Goal: Transaction & Acquisition: Book appointment/travel/reservation

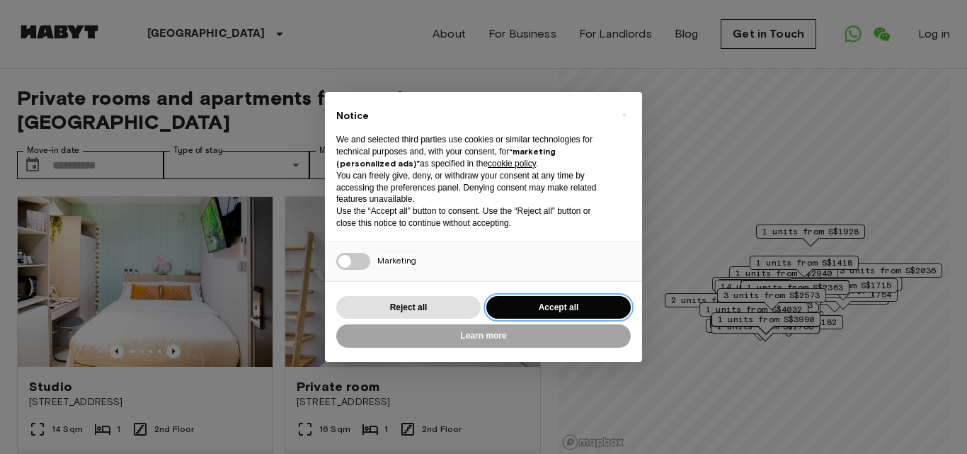
click at [520, 309] on button "Accept all" at bounding box center [558, 307] width 144 height 23
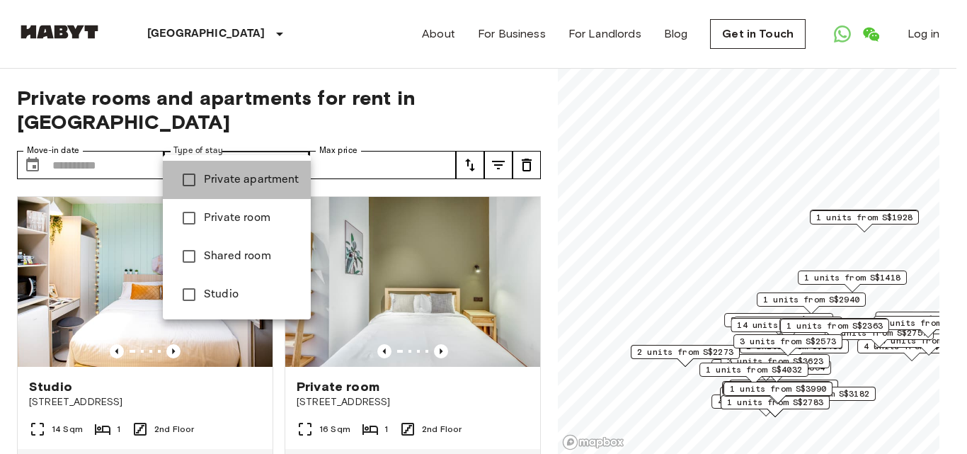
click at [273, 178] on span "Private apartment" at bounding box center [252, 179] width 96 height 17
type input "**********"
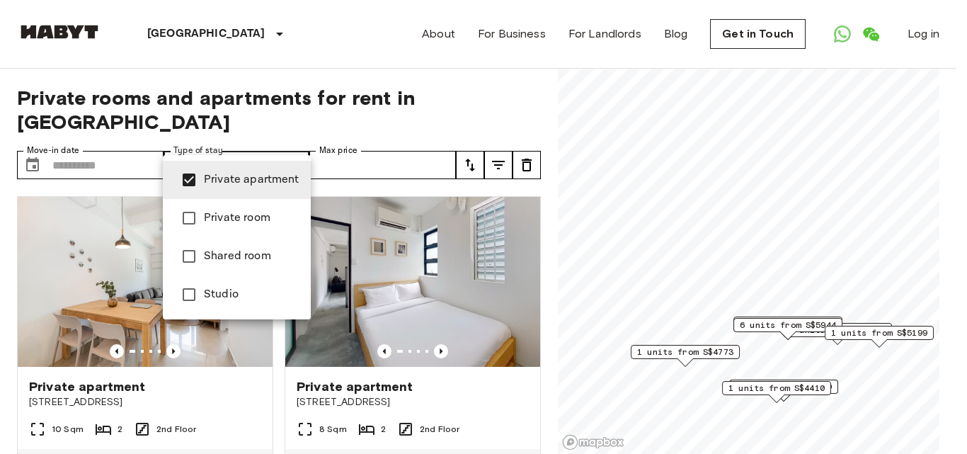
click at [377, 230] on div at bounding box center [483, 227] width 967 height 454
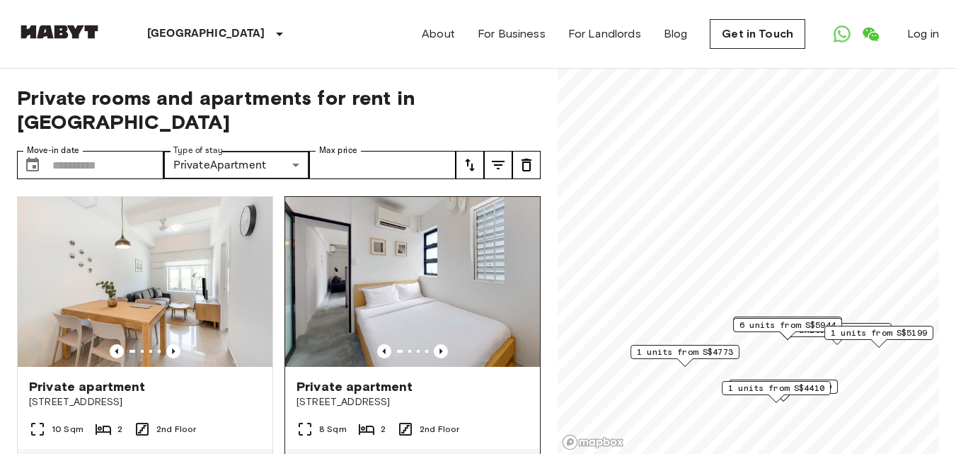
click at [369, 258] on img at bounding box center [412, 282] width 255 height 170
click at [436, 344] on icon "Previous image" at bounding box center [441, 351] width 14 height 14
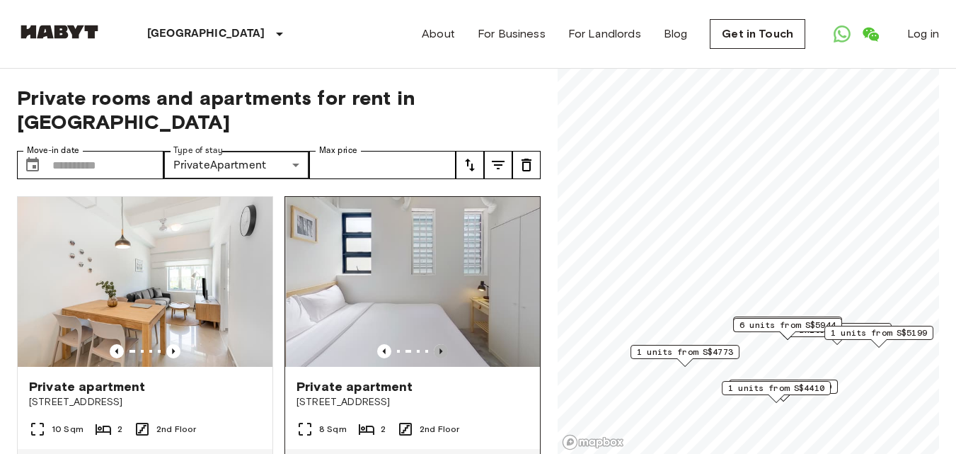
click at [436, 344] on icon "Previous image" at bounding box center [441, 351] width 14 height 14
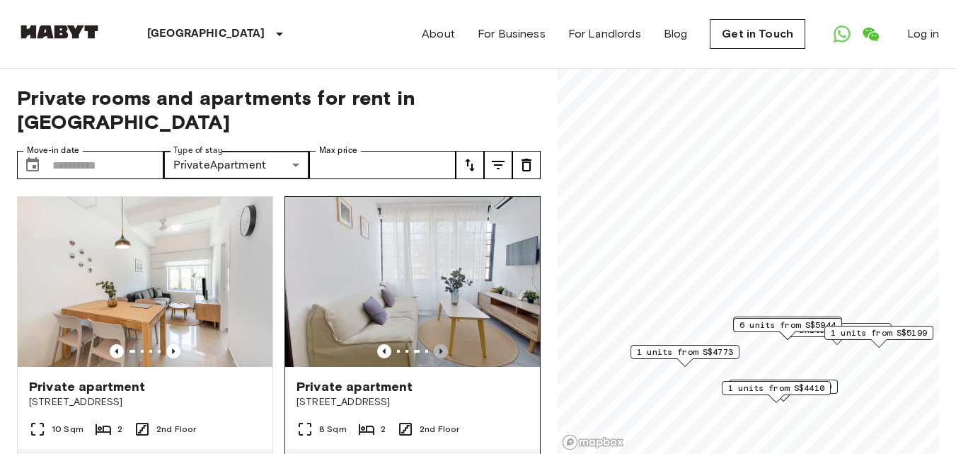
click at [436, 344] on icon "Previous image" at bounding box center [441, 351] width 14 height 14
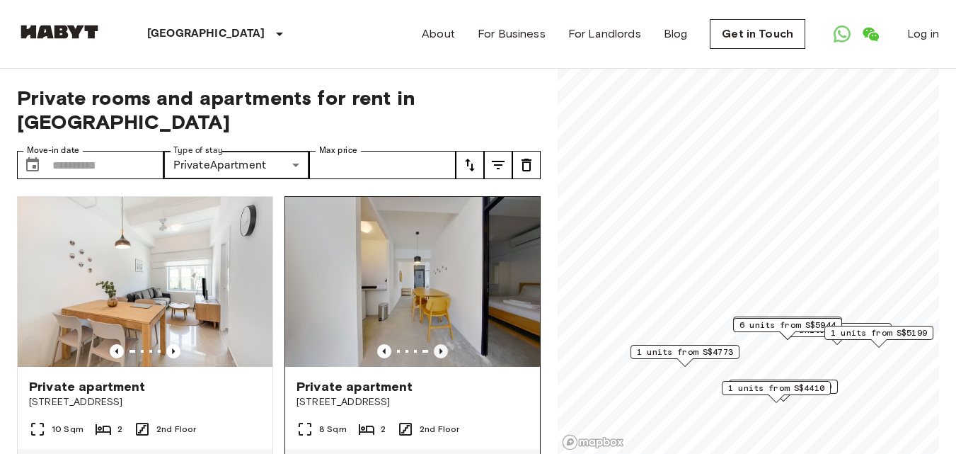
click at [436, 344] on icon "Previous image" at bounding box center [441, 351] width 14 height 14
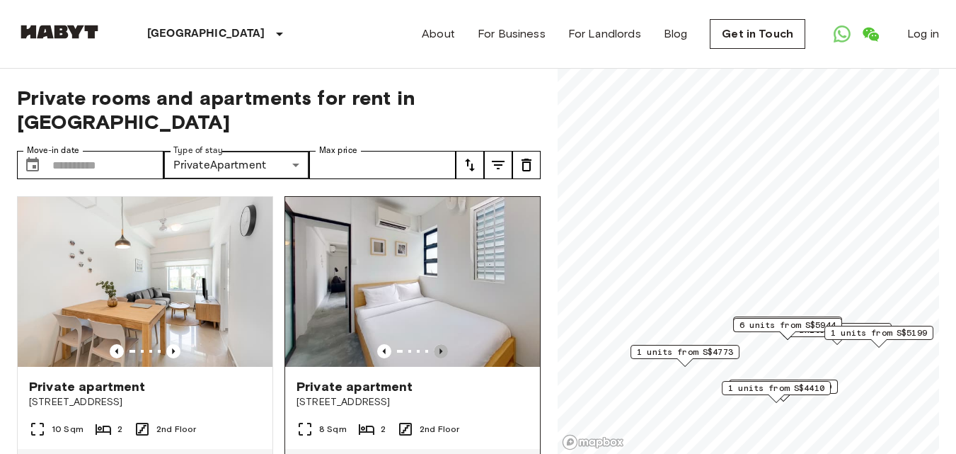
click at [434, 344] on icon "Previous image" at bounding box center [441, 351] width 14 height 14
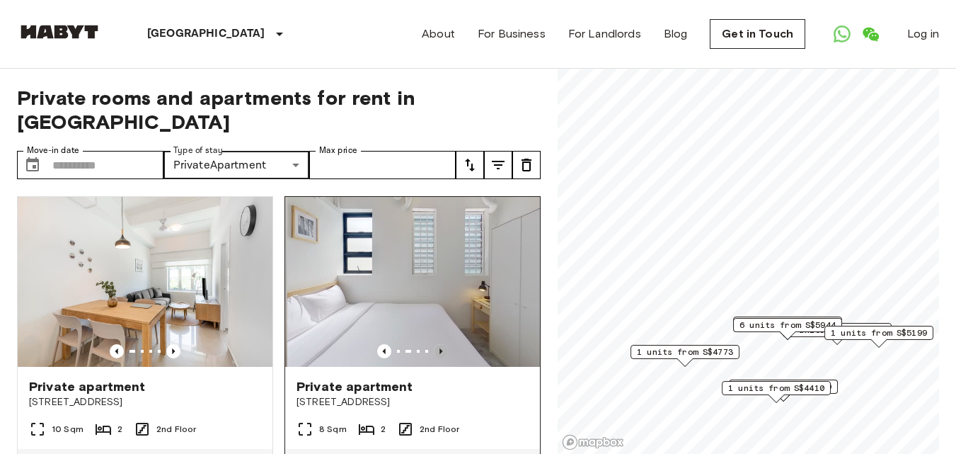
click at [434, 344] on icon "Previous image" at bounding box center [441, 351] width 14 height 14
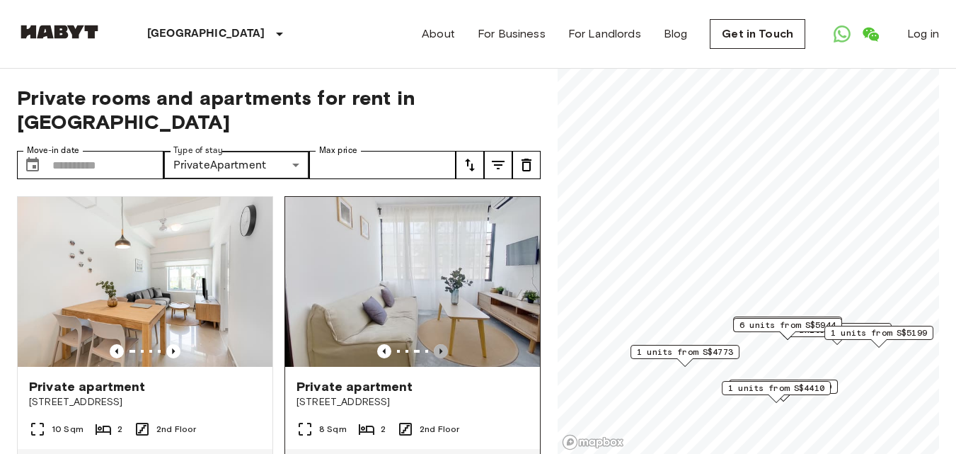
click at [434, 344] on icon "Previous image" at bounding box center [441, 351] width 14 height 14
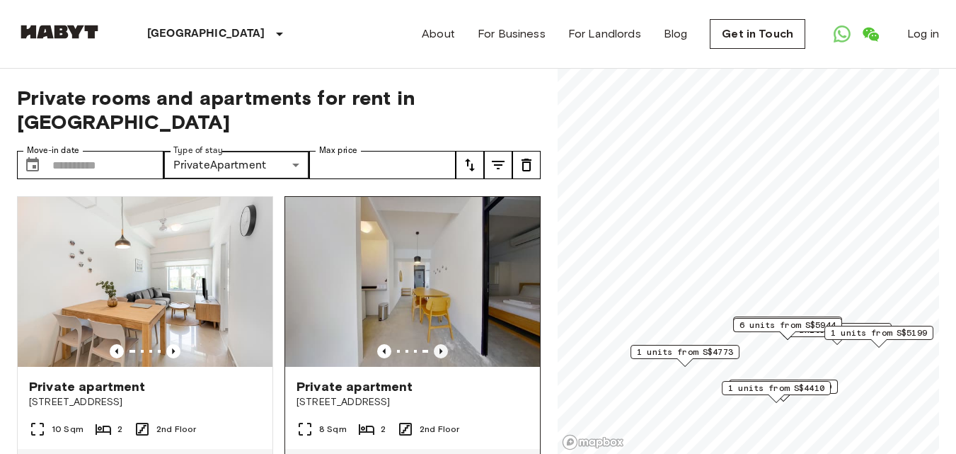
click at [434, 344] on icon "Previous image" at bounding box center [441, 351] width 14 height 14
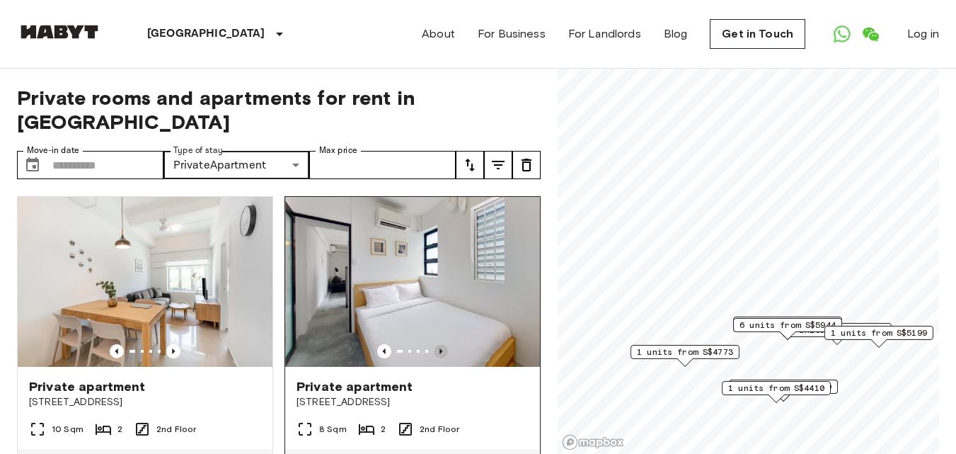
click at [434, 344] on icon "Previous image" at bounding box center [441, 351] width 14 height 14
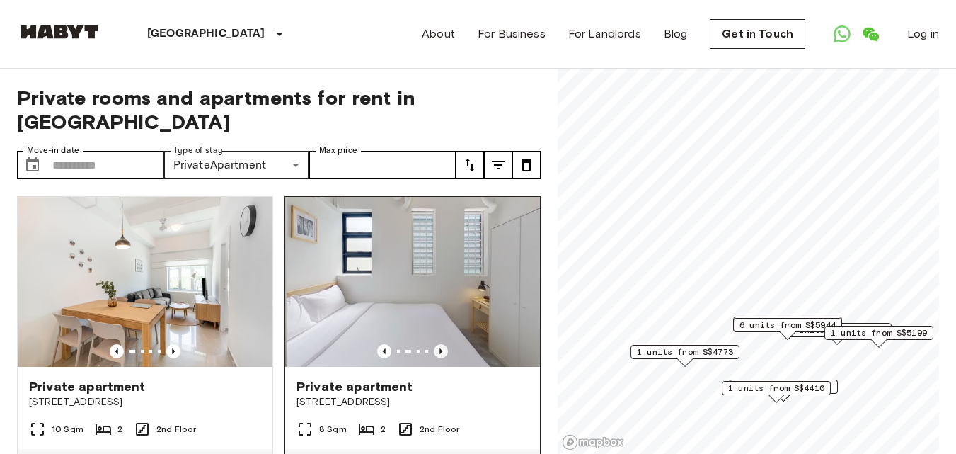
click at [434, 344] on icon "Previous image" at bounding box center [441, 351] width 14 height 14
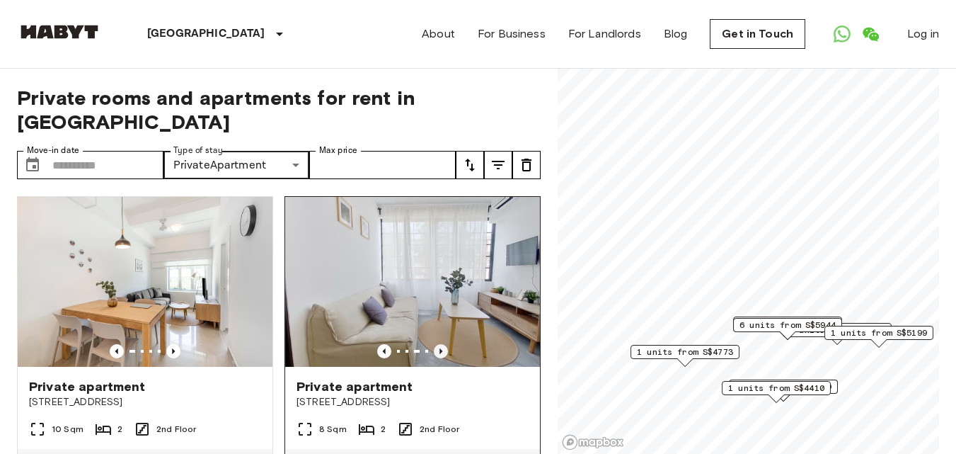
click at [434, 344] on icon "Previous image" at bounding box center [441, 351] width 14 height 14
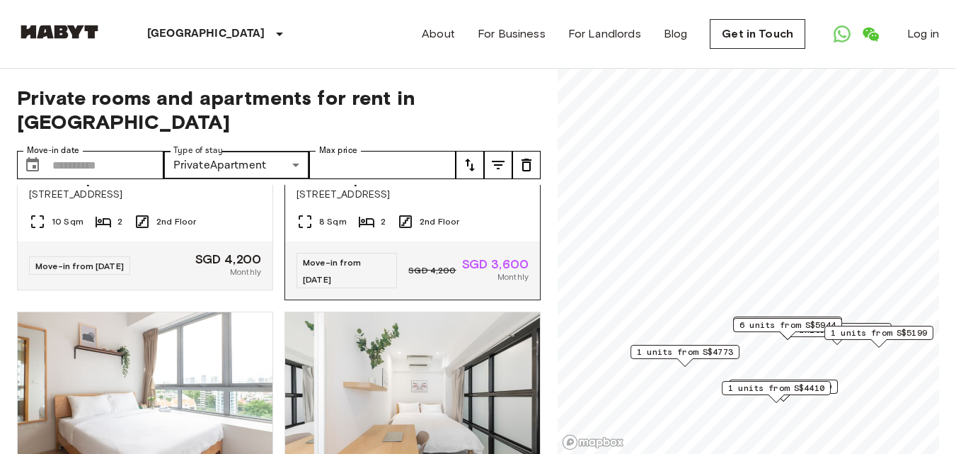
scroll to position [212, 0]
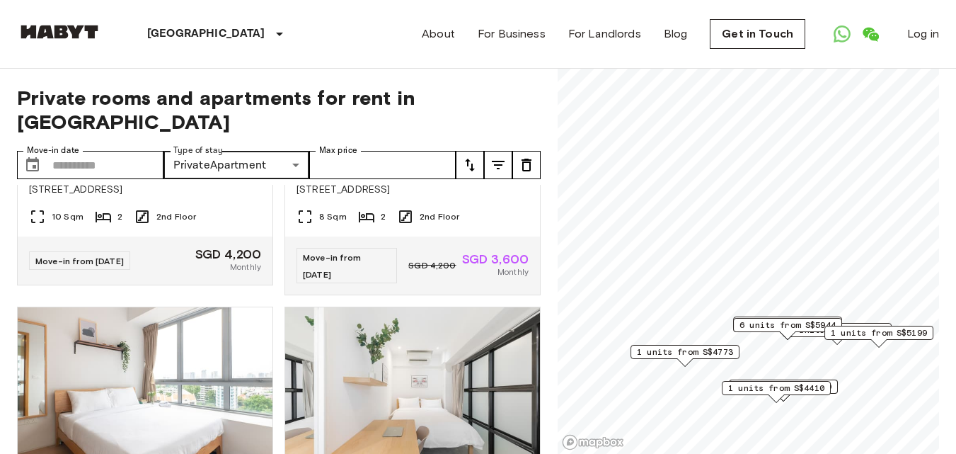
click at [471, 156] on icon "tune" at bounding box center [469, 164] width 17 height 17
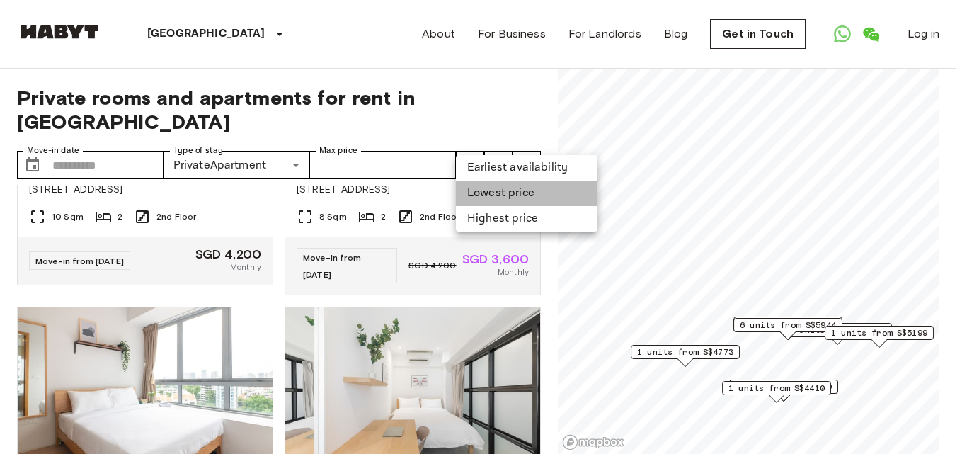
click at [485, 187] on li "Lowest price" at bounding box center [527, 192] width 142 height 25
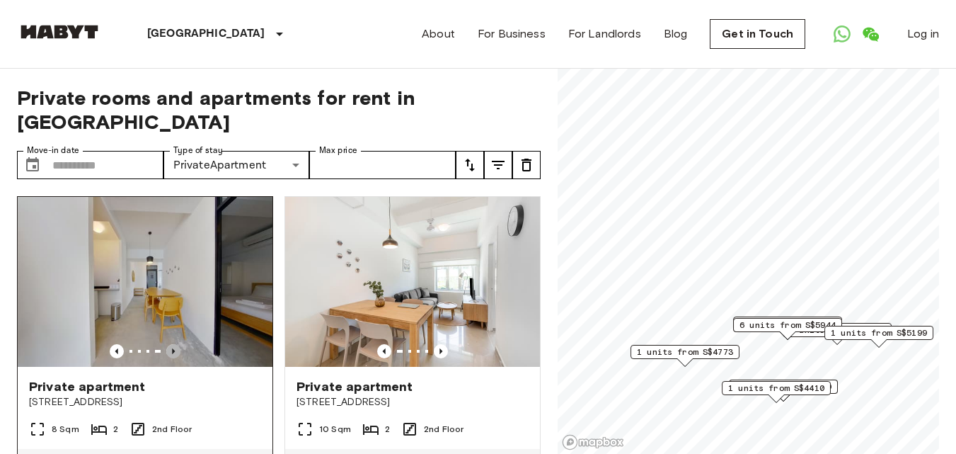
click at [172, 348] on icon "Previous image" at bounding box center [173, 351] width 3 height 6
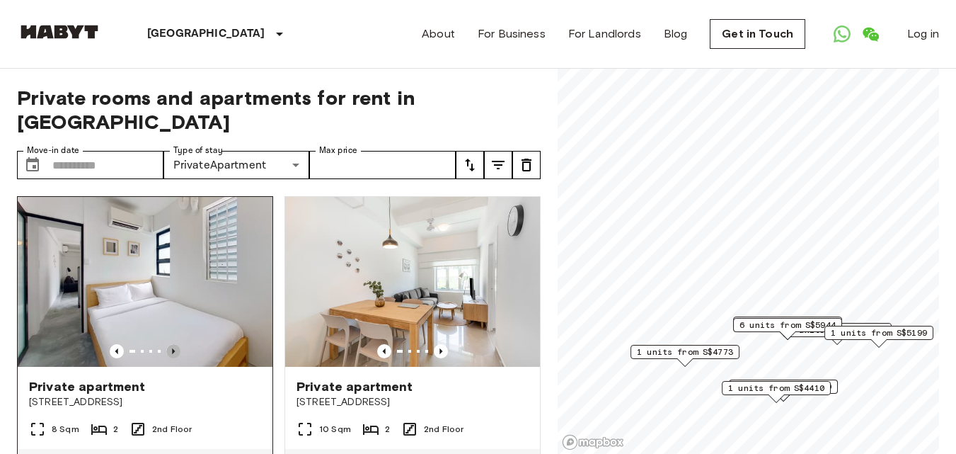
click at [172, 348] on icon "Previous image" at bounding box center [173, 351] width 3 height 6
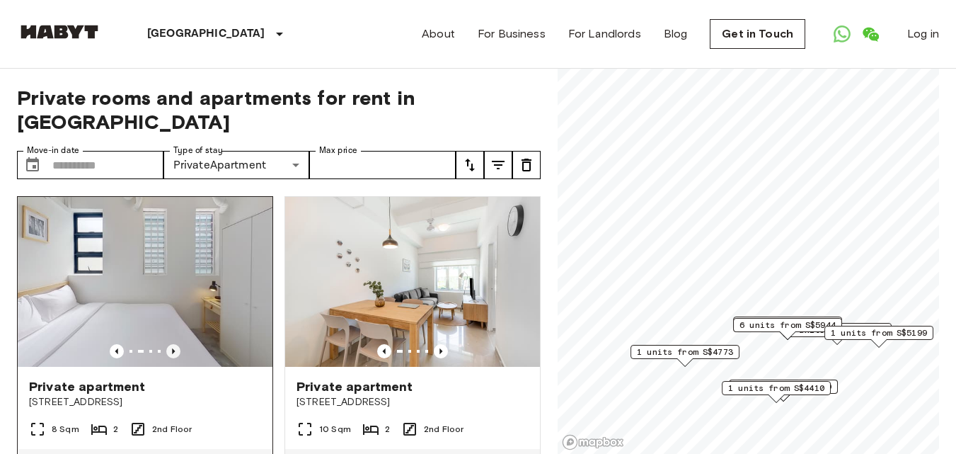
click at [172, 348] on icon "Previous image" at bounding box center [173, 351] width 3 height 6
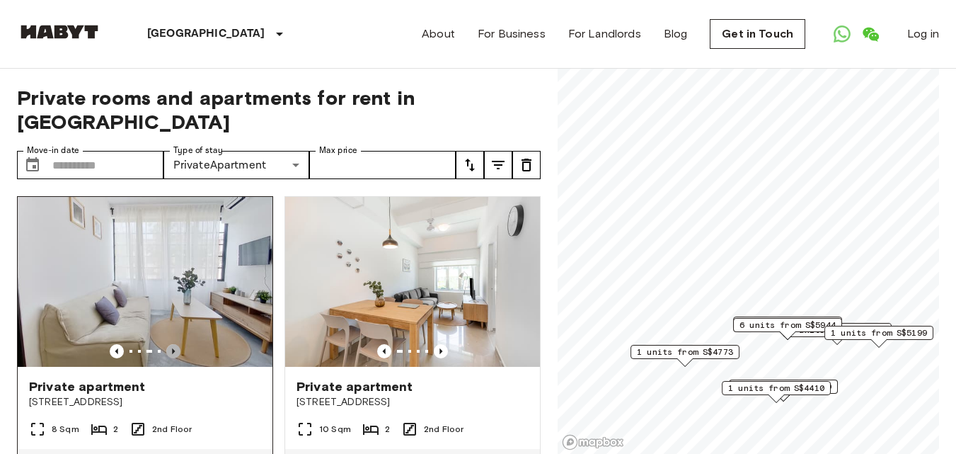
click at [172, 348] on icon "Previous image" at bounding box center [173, 351] width 3 height 6
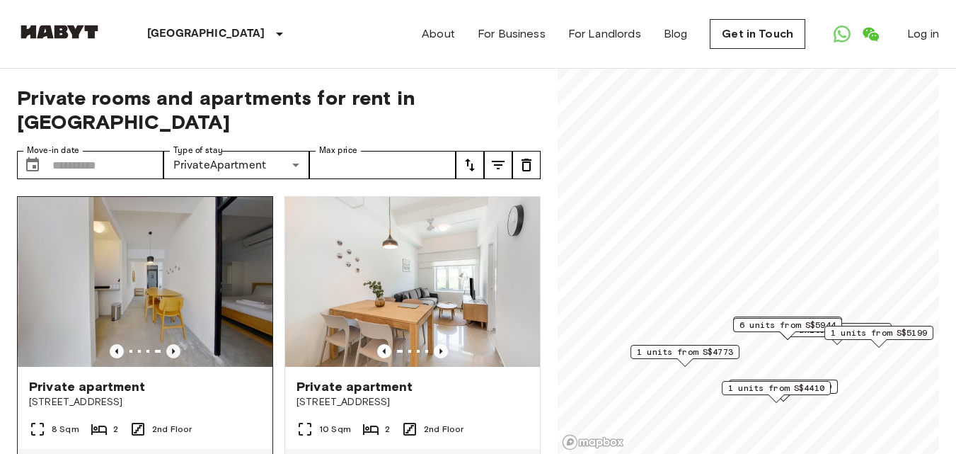
click at [172, 348] on icon "Previous image" at bounding box center [173, 351] width 3 height 6
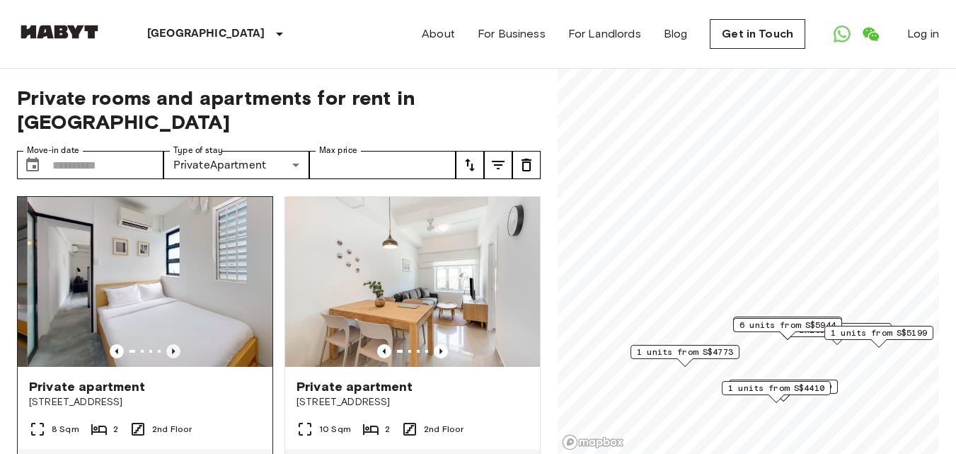
click at [172, 348] on icon "Previous image" at bounding box center [173, 351] width 3 height 6
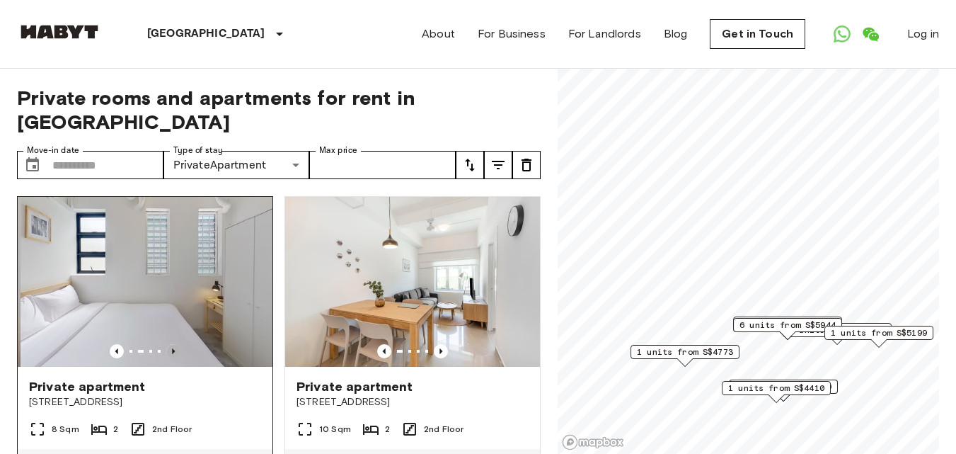
click at [172, 348] on icon "Previous image" at bounding box center [173, 351] width 3 height 6
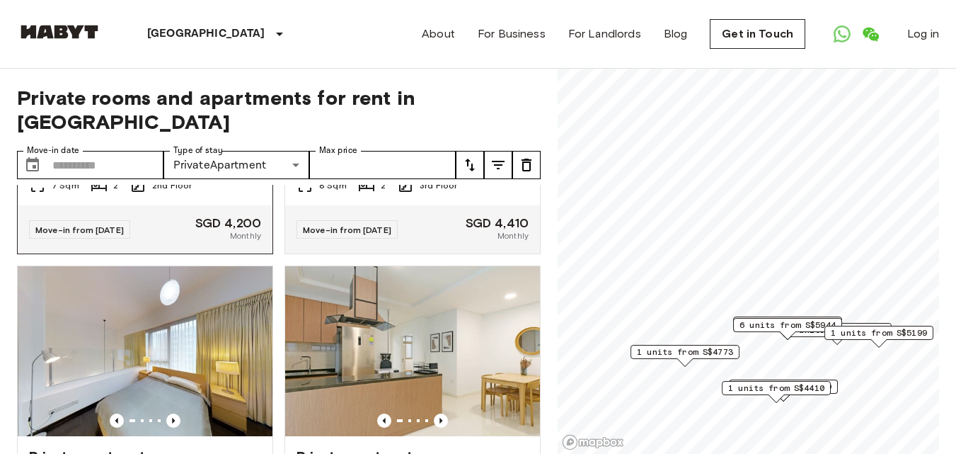
scroll to position [708, 0]
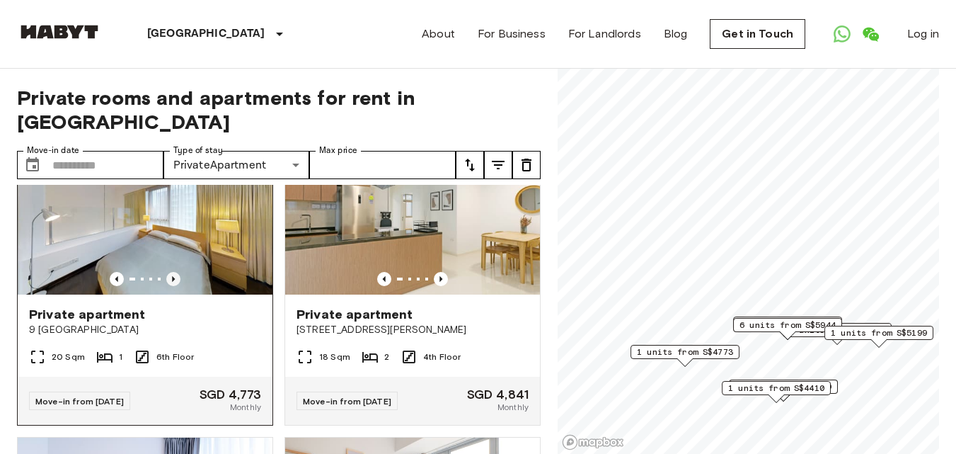
click at [168, 272] on icon "Previous image" at bounding box center [173, 279] width 14 height 14
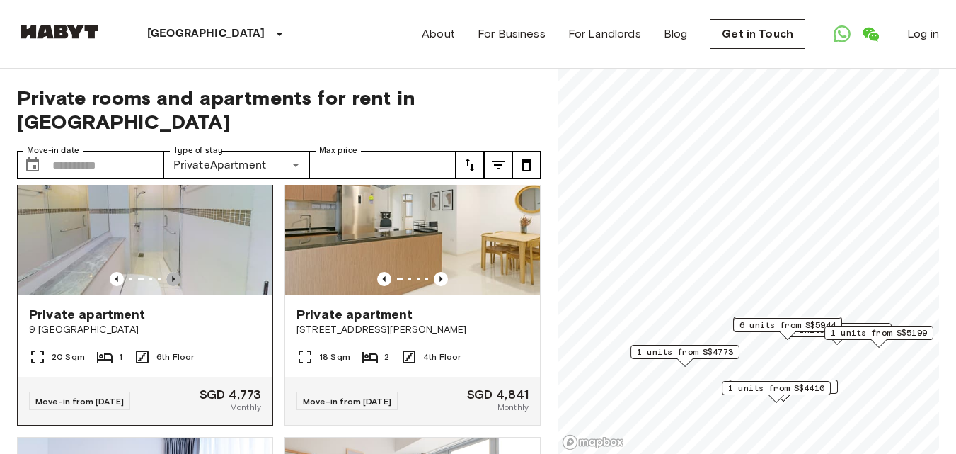
click at [168, 272] on icon "Previous image" at bounding box center [173, 279] width 14 height 14
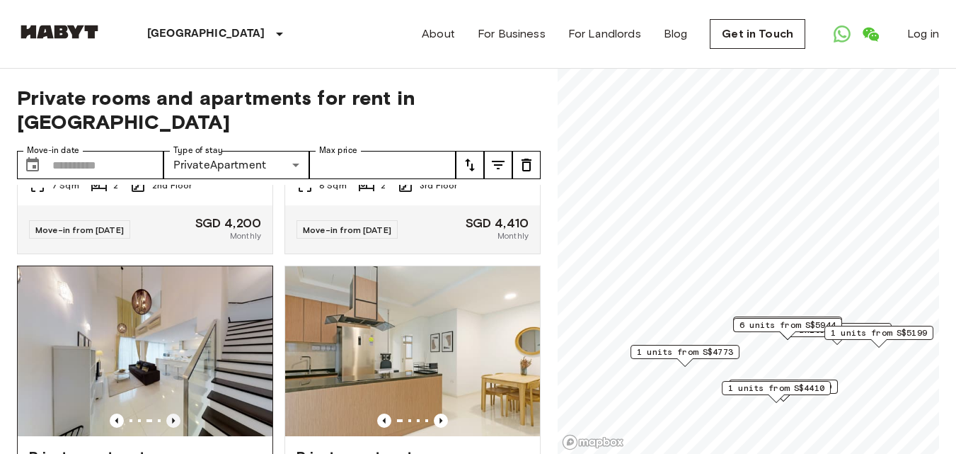
scroll to position [637, 0]
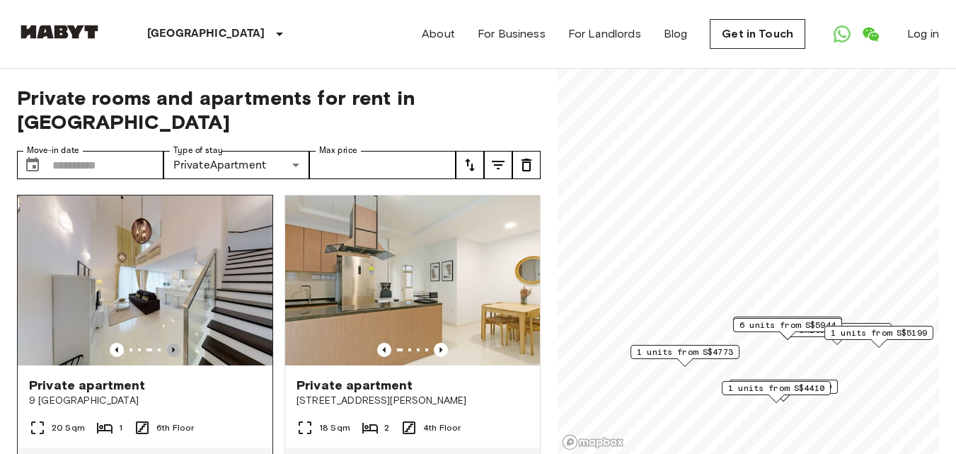
click at [168, 343] on icon "Previous image" at bounding box center [173, 350] width 14 height 14
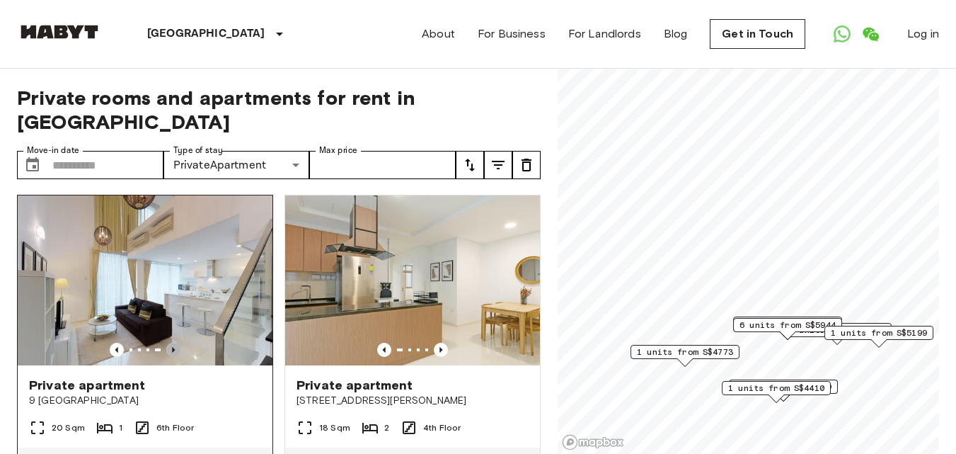
click at [168, 343] on icon "Previous image" at bounding box center [173, 350] width 14 height 14
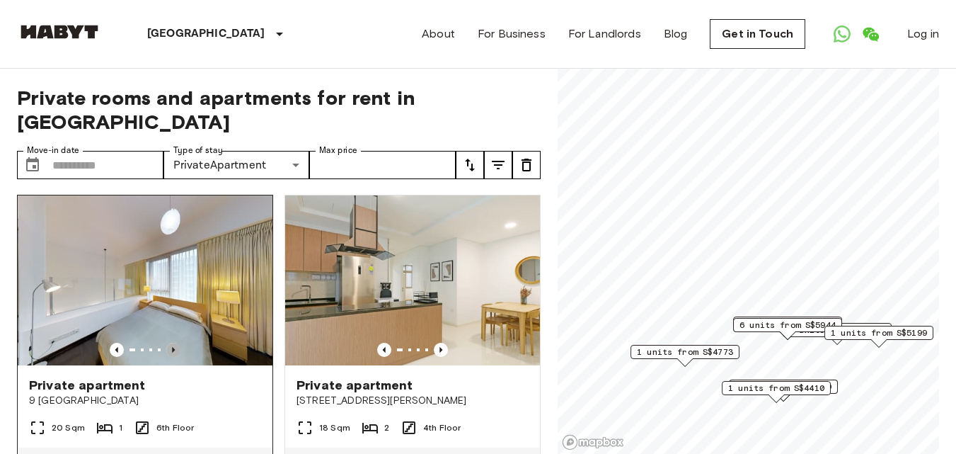
click at [168, 343] on icon "Previous image" at bounding box center [173, 350] width 14 height 14
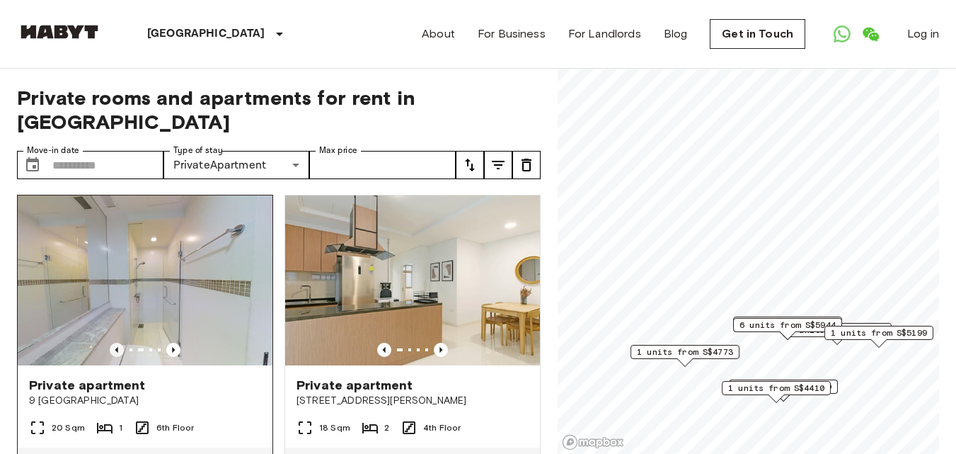
click at [110, 343] on icon "Previous image" at bounding box center [117, 350] width 14 height 14
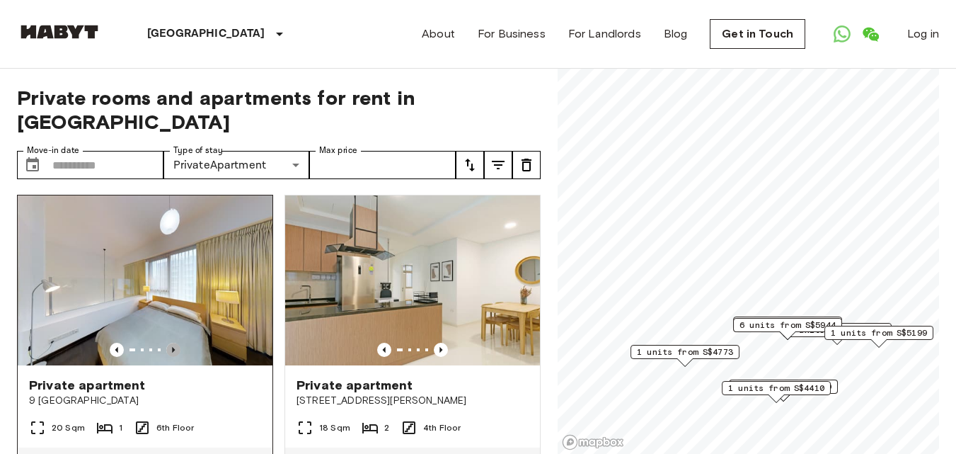
click at [171, 343] on icon "Previous image" at bounding box center [173, 350] width 14 height 14
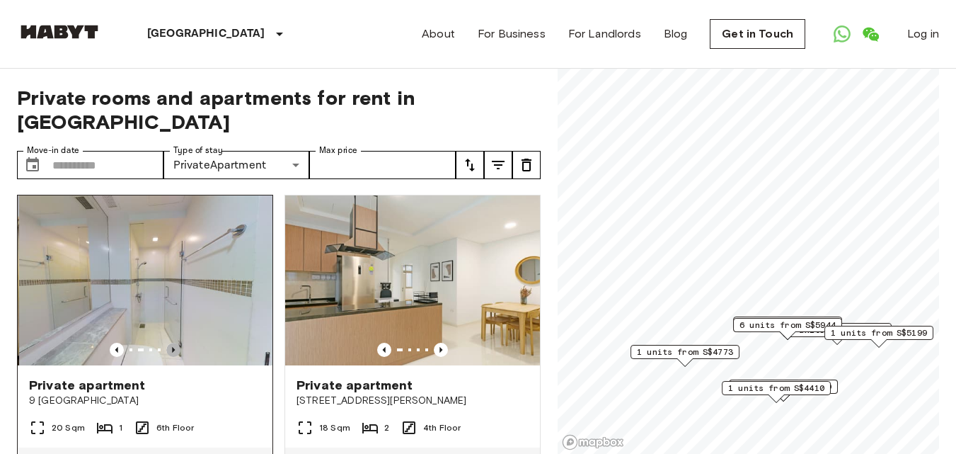
click at [171, 343] on icon "Previous image" at bounding box center [173, 350] width 14 height 14
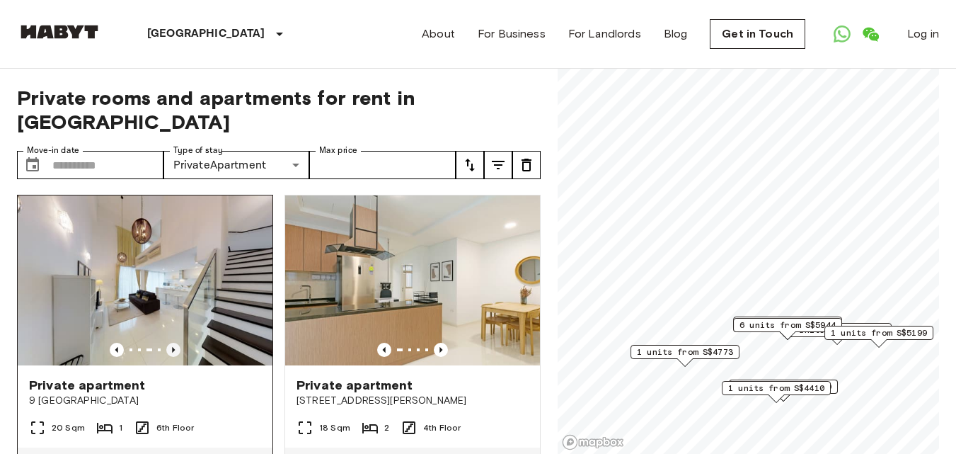
click at [171, 343] on icon "Previous image" at bounding box center [173, 350] width 14 height 14
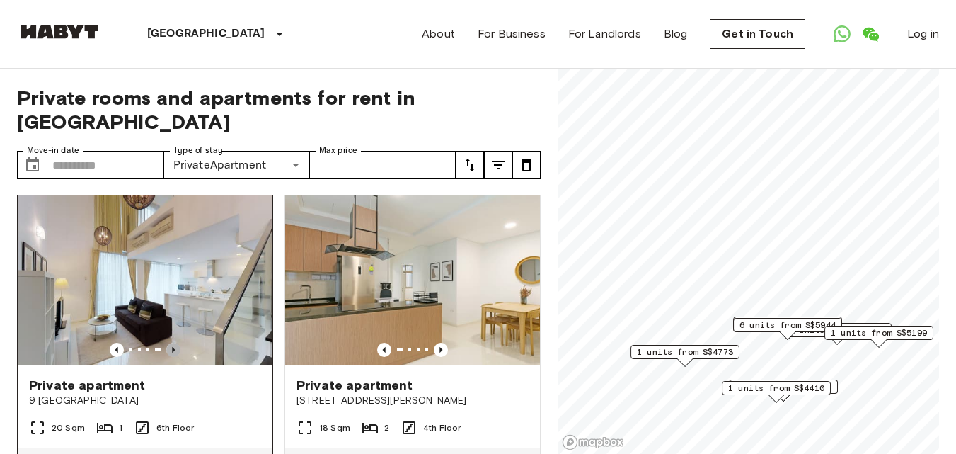
click at [171, 343] on icon "Previous image" at bounding box center [173, 350] width 14 height 14
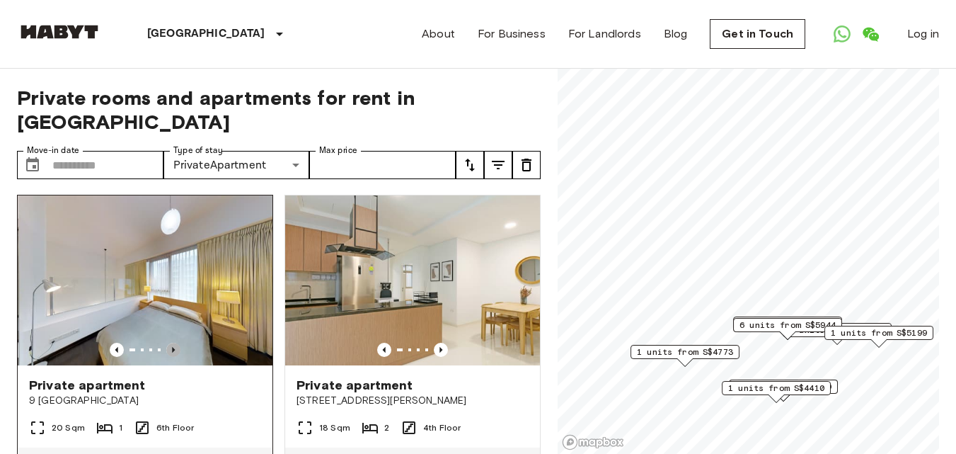
click at [171, 343] on icon "Previous image" at bounding box center [173, 350] width 14 height 14
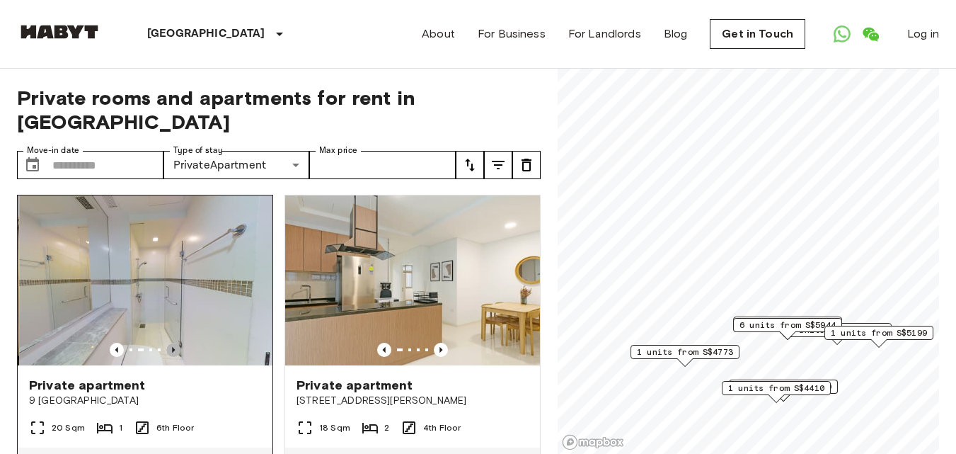
click at [171, 343] on icon "Previous image" at bounding box center [173, 350] width 14 height 14
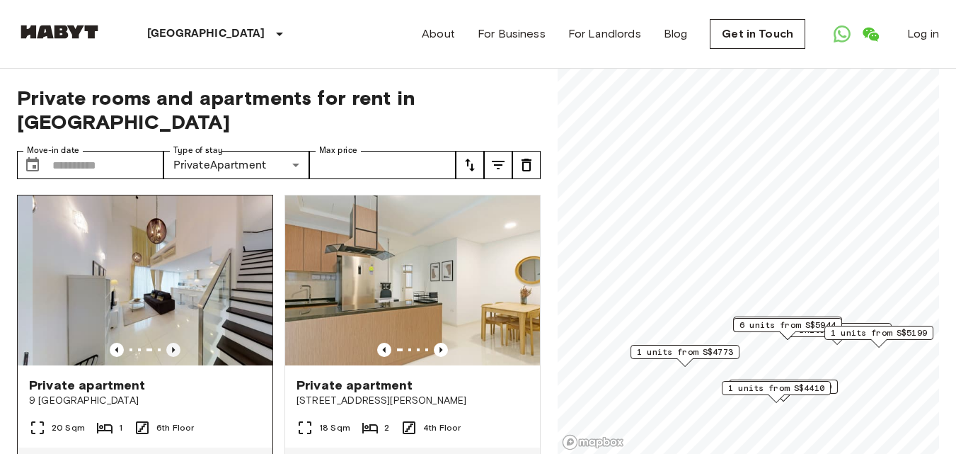
click at [171, 343] on icon "Previous image" at bounding box center [173, 350] width 14 height 14
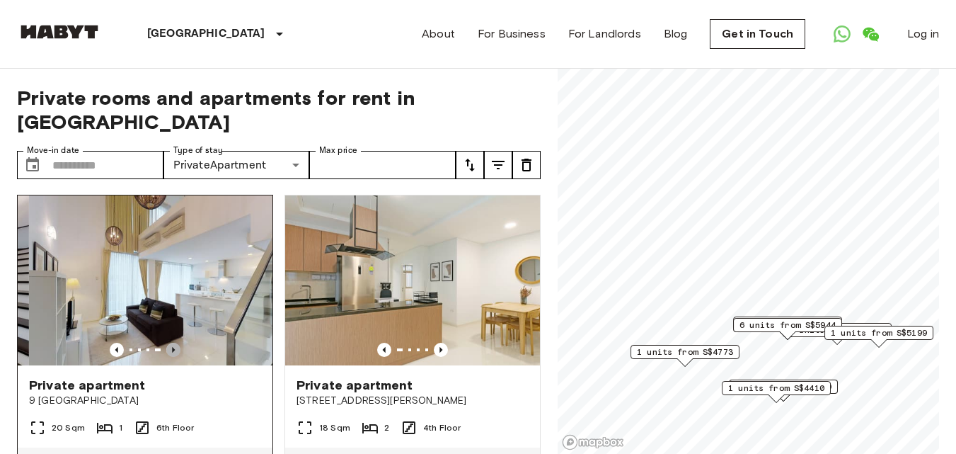
click at [171, 343] on icon "Previous image" at bounding box center [173, 350] width 14 height 14
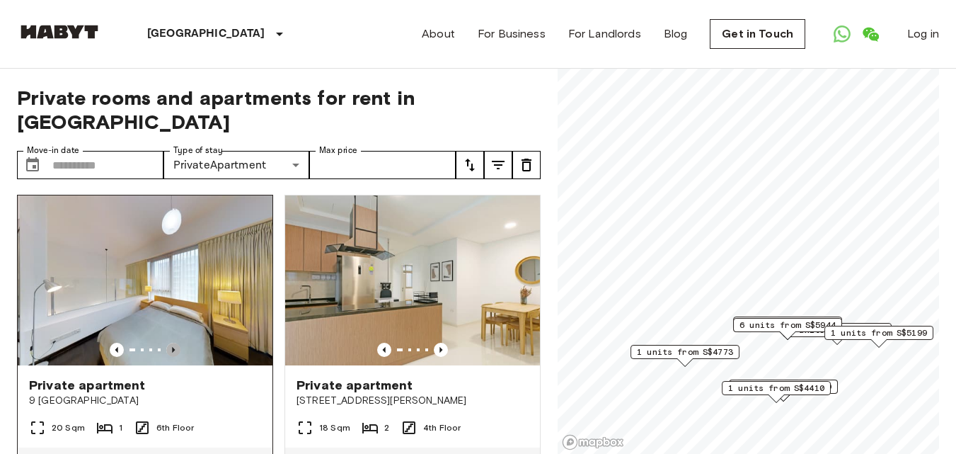
click at [171, 343] on icon "Previous image" at bounding box center [173, 350] width 14 height 14
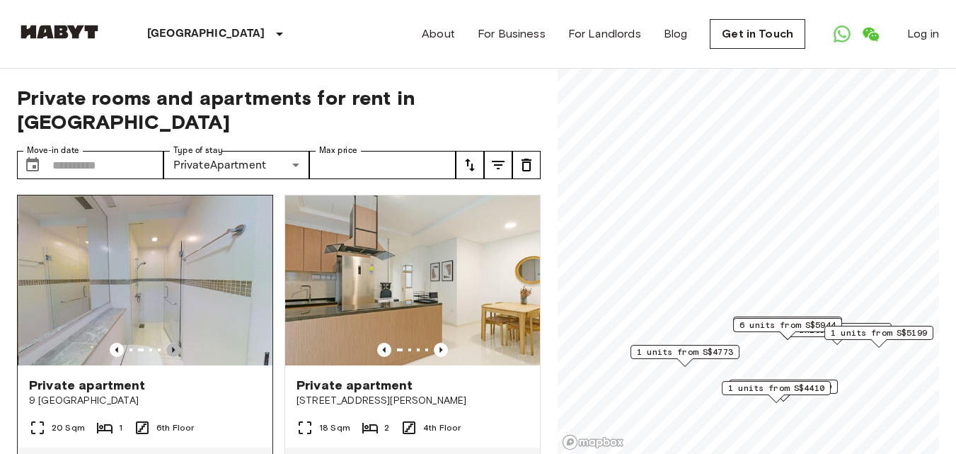
click at [171, 343] on icon "Previous image" at bounding box center [173, 350] width 14 height 14
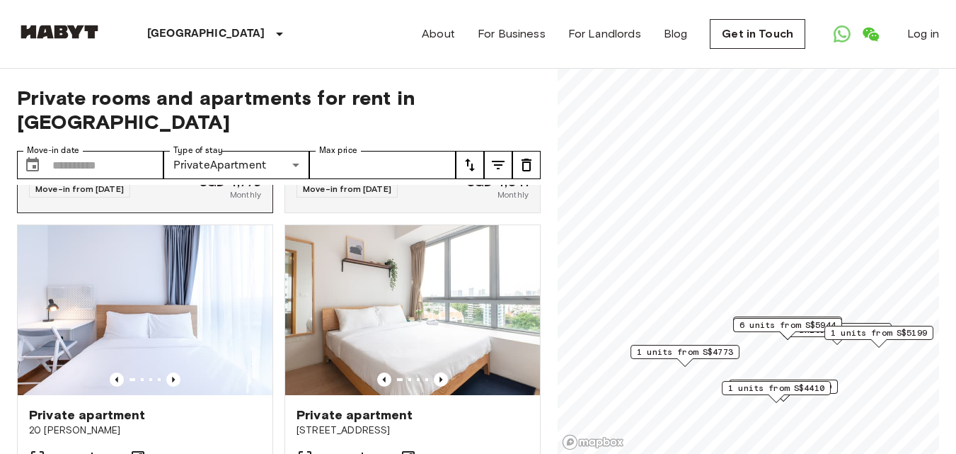
scroll to position [1062, 0]
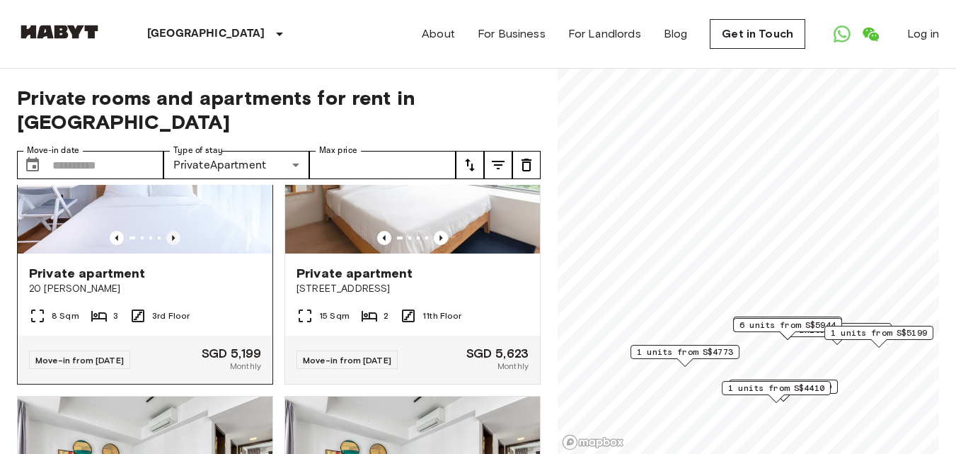
click at [166, 234] on icon "Previous image" at bounding box center [173, 238] width 14 height 14
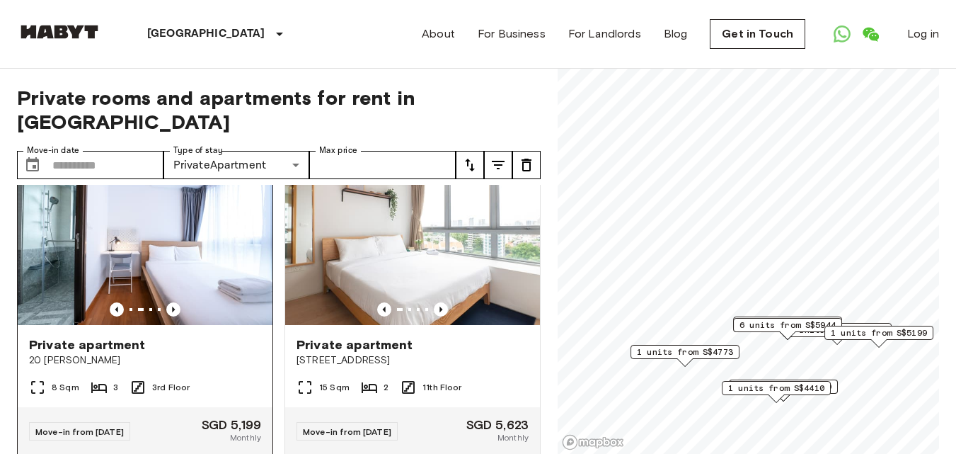
scroll to position [991, 0]
click at [168, 302] on icon "Previous image" at bounding box center [173, 309] width 14 height 14
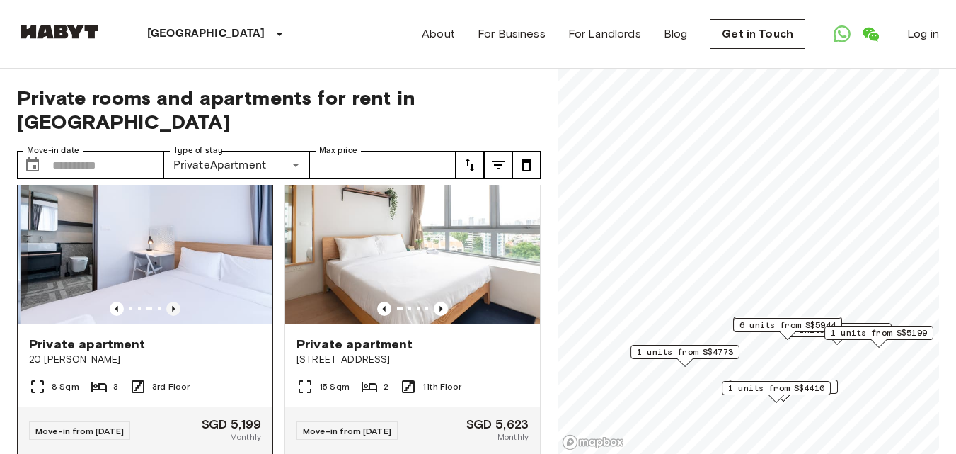
click at [168, 302] on icon "Previous image" at bounding box center [173, 309] width 14 height 14
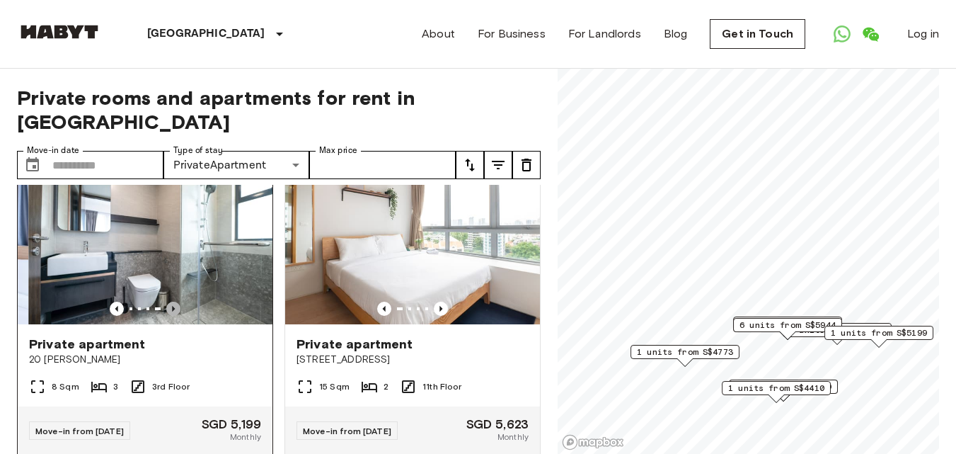
click at [168, 302] on icon "Previous image" at bounding box center [173, 309] width 14 height 14
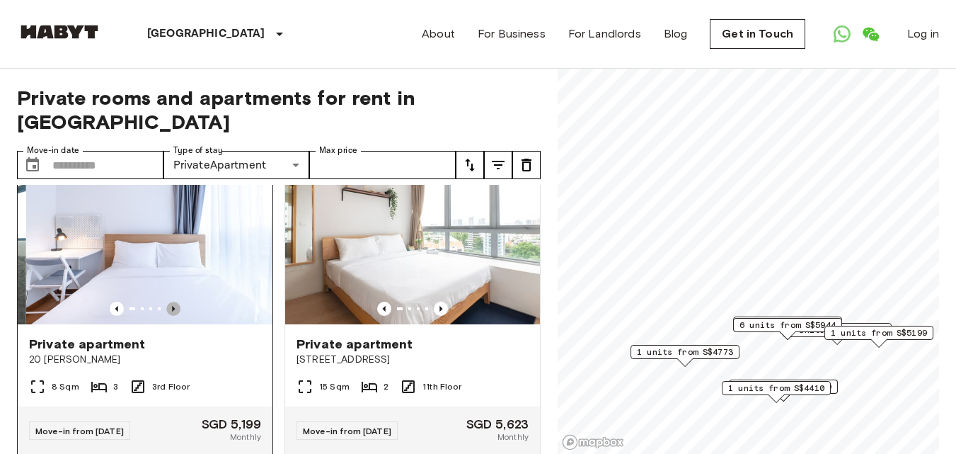
click at [168, 302] on icon "Previous image" at bounding box center [173, 309] width 14 height 14
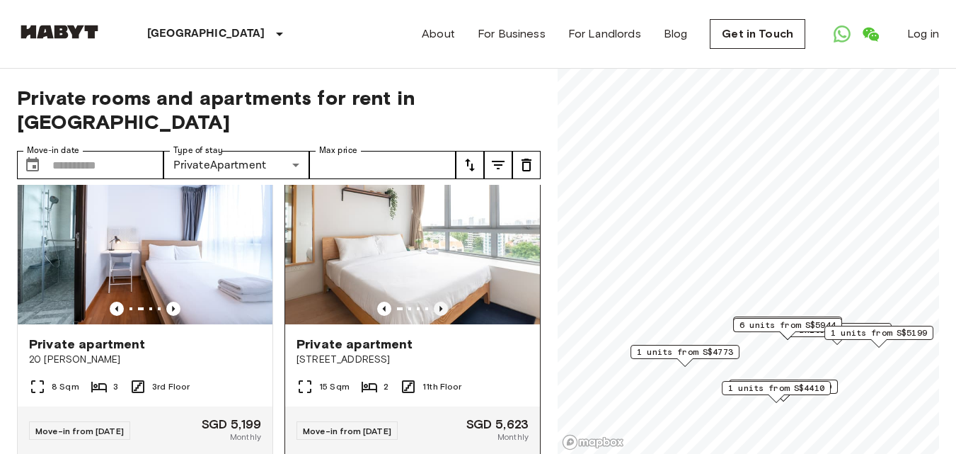
click at [435, 302] on icon "Previous image" at bounding box center [441, 309] width 14 height 14
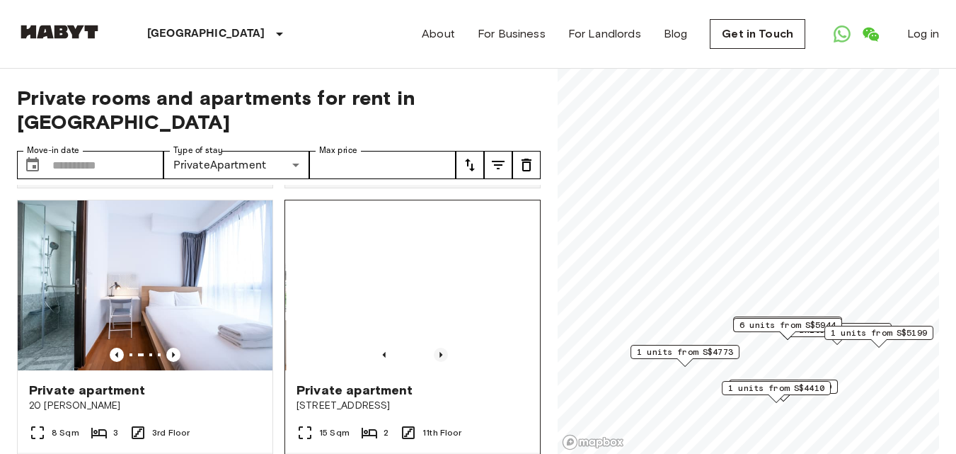
scroll to position [920, 0]
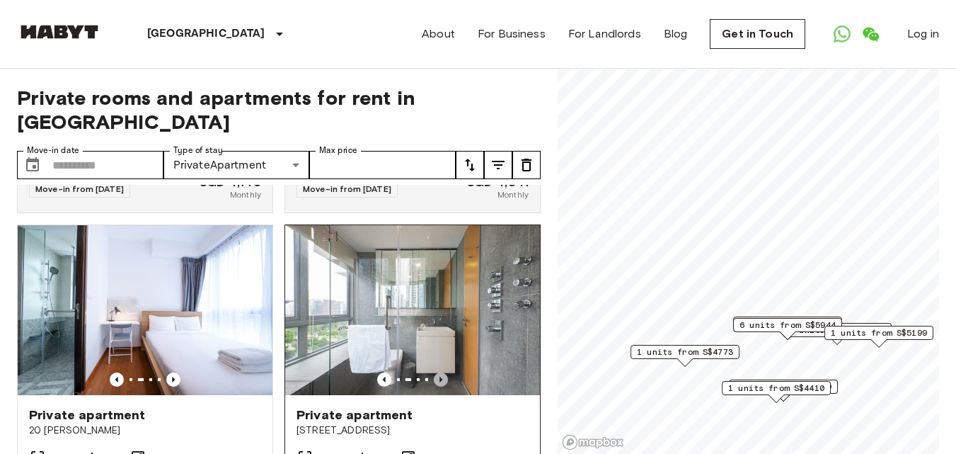
click at [435, 372] on icon "Previous image" at bounding box center [441, 379] width 14 height 14
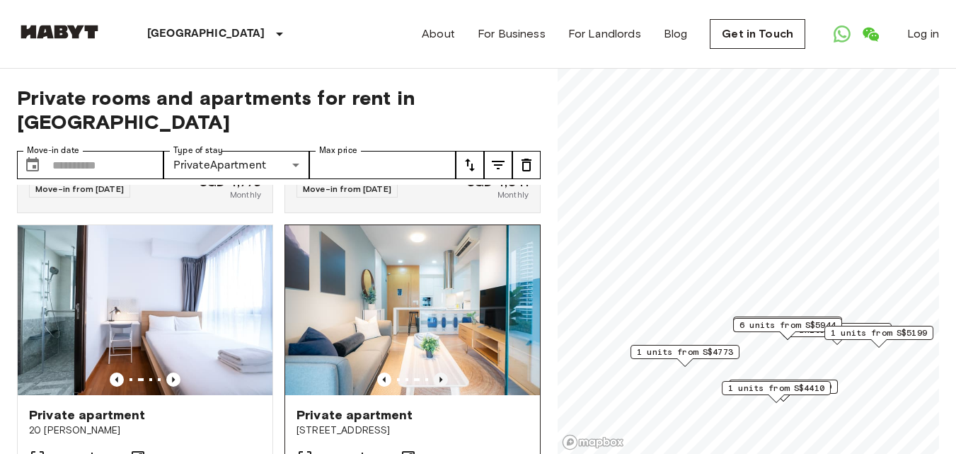
click at [435, 372] on icon "Previous image" at bounding box center [441, 379] width 14 height 14
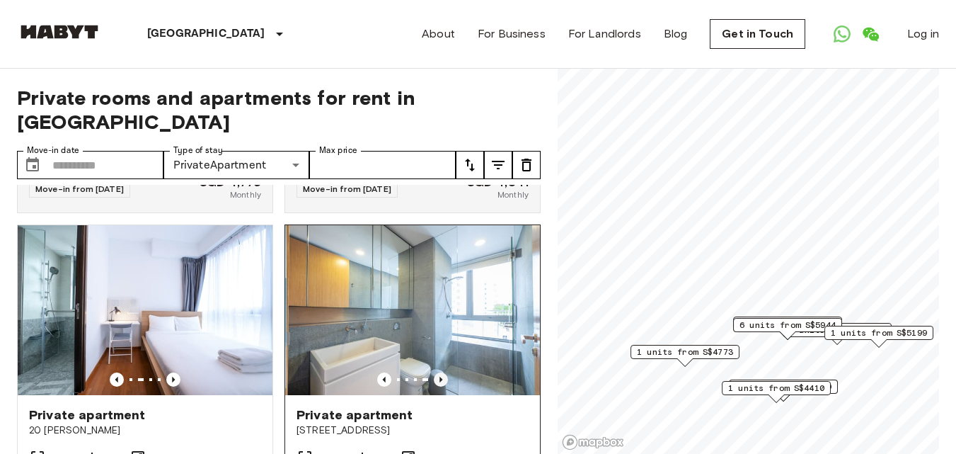
click at [435, 372] on icon "Previous image" at bounding box center [441, 379] width 14 height 14
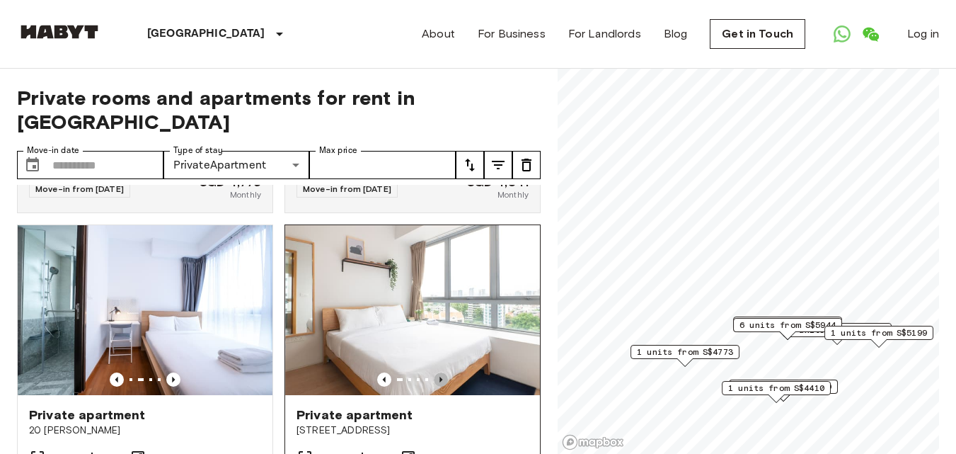
click at [435, 372] on icon "Previous image" at bounding box center [441, 379] width 14 height 14
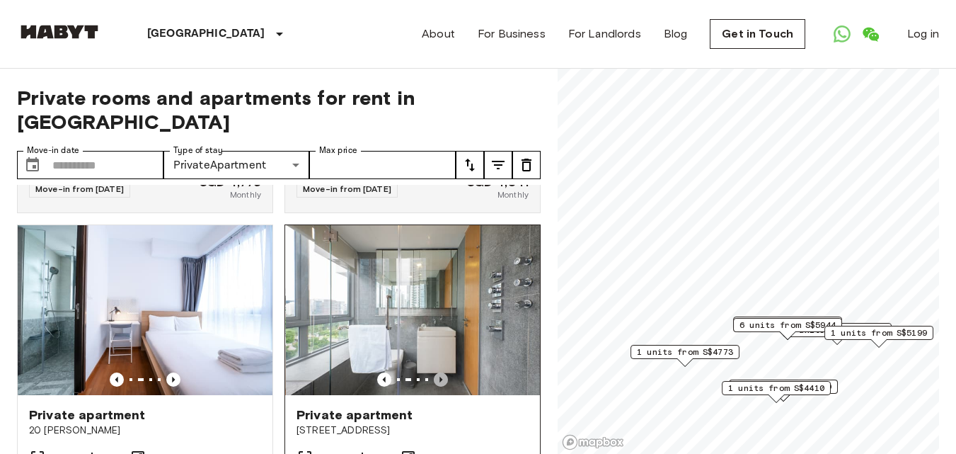
click at [435, 372] on icon "Previous image" at bounding box center [441, 379] width 14 height 14
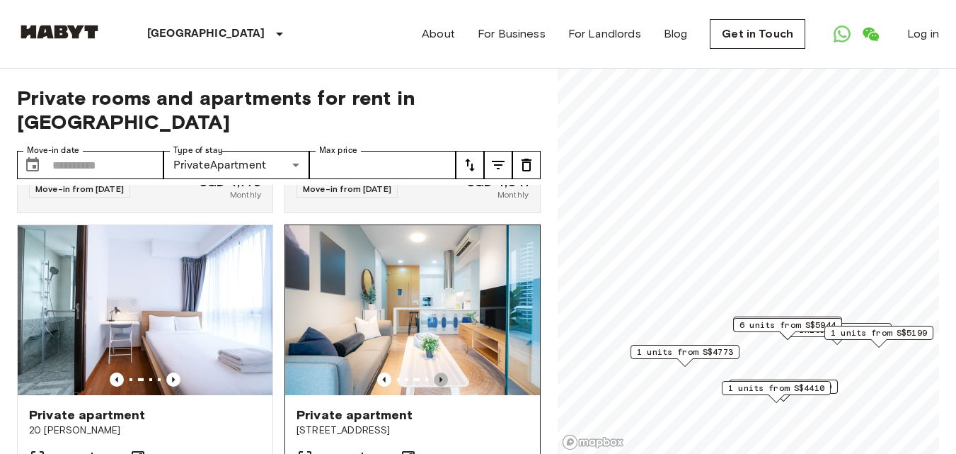
click at [435, 372] on icon "Previous image" at bounding box center [441, 379] width 14 height 14
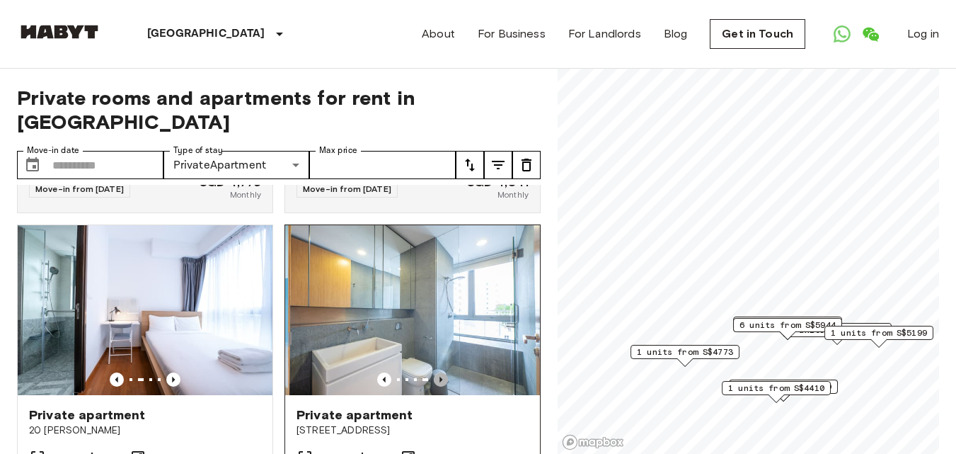
click at [435, 372] on icon "Previous image" at bounding box center [441, 379] width 14 height 14
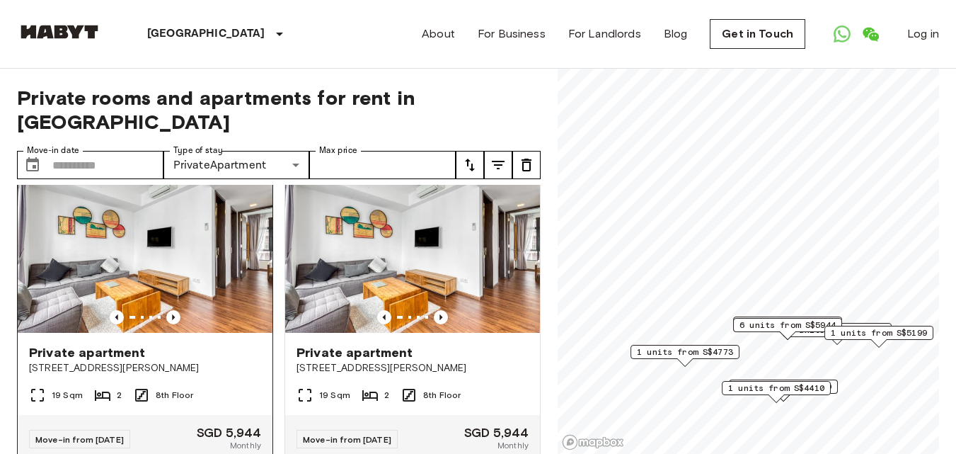
scroll to position [1274, 0]
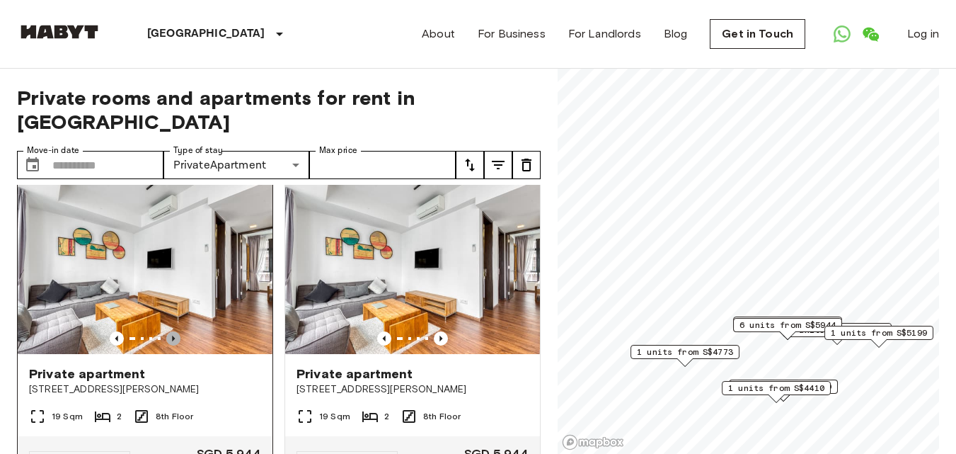
click at [178, 334] on icon "Previous image" at bounding box center [173, 338] width 14 height 14
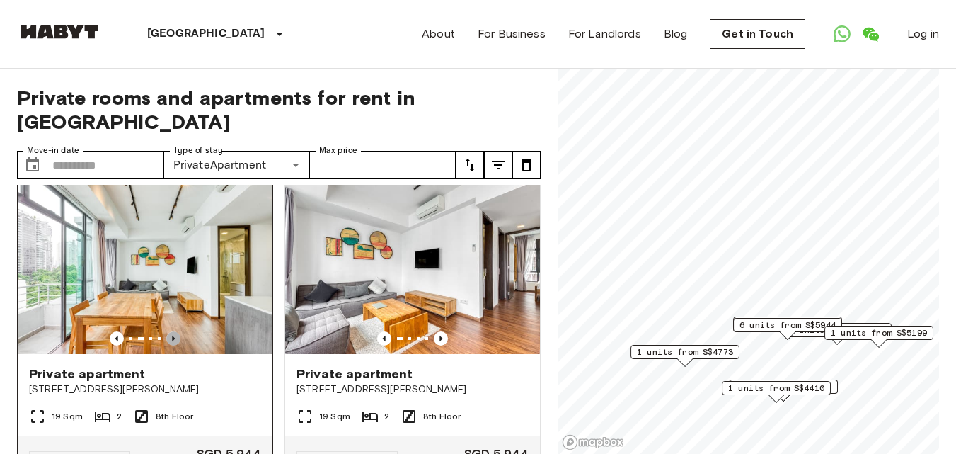
click at [178, 334] on icon "Previous image" at bounding box center [173, 338] width 14 height 14
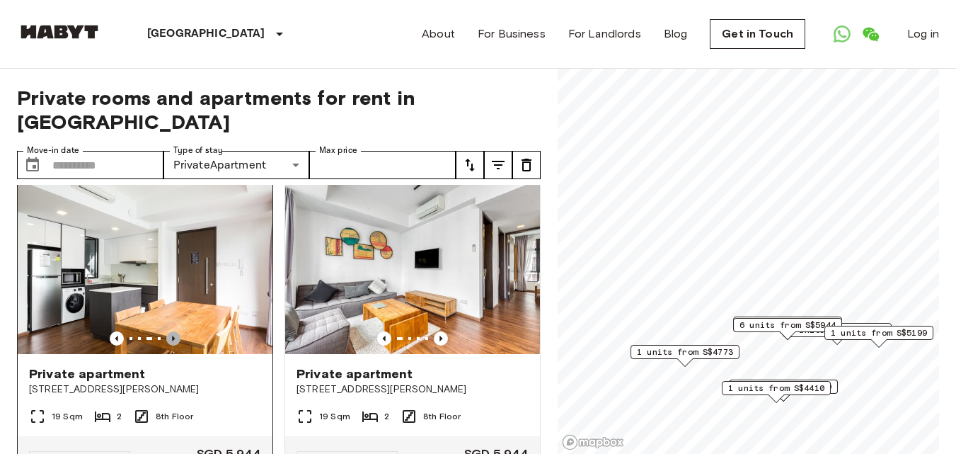
click at [173, 341] on icon "Previous image" at bounding box center [173, 338] width 14 height 14
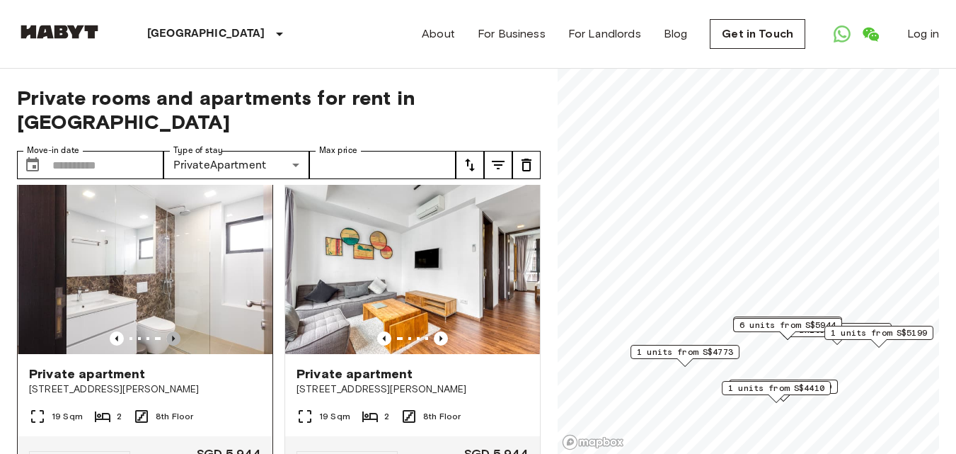
click at [173, 341] on icon "Previous image" at bounding box center [173, 338] width 14 height 14
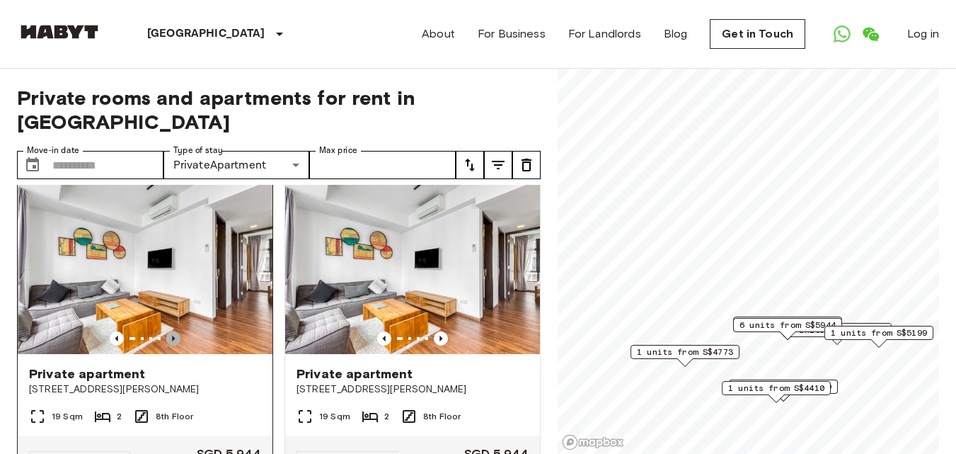
click at [173, 341] on icon "Previous image" at bounding box center [173, 338] width 14 height 14
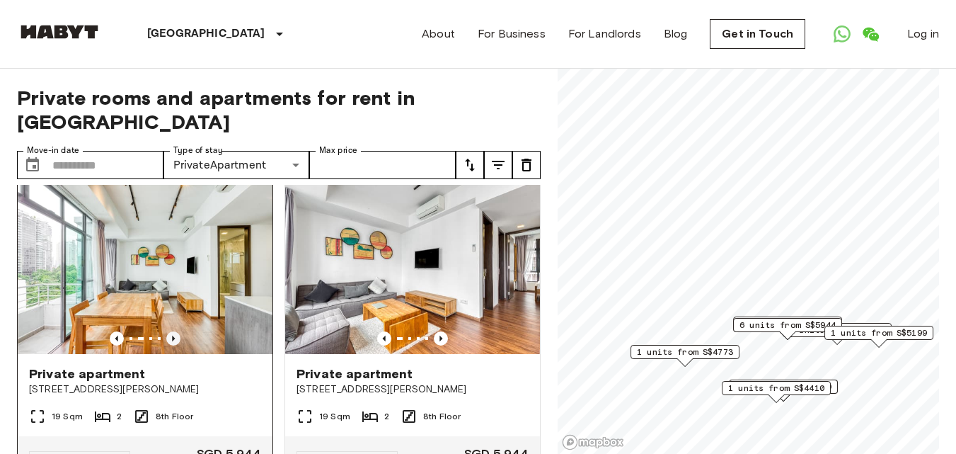
click at [173, 341] on icon "Previous image" at bounding box center [173, 338] width 14 height 14
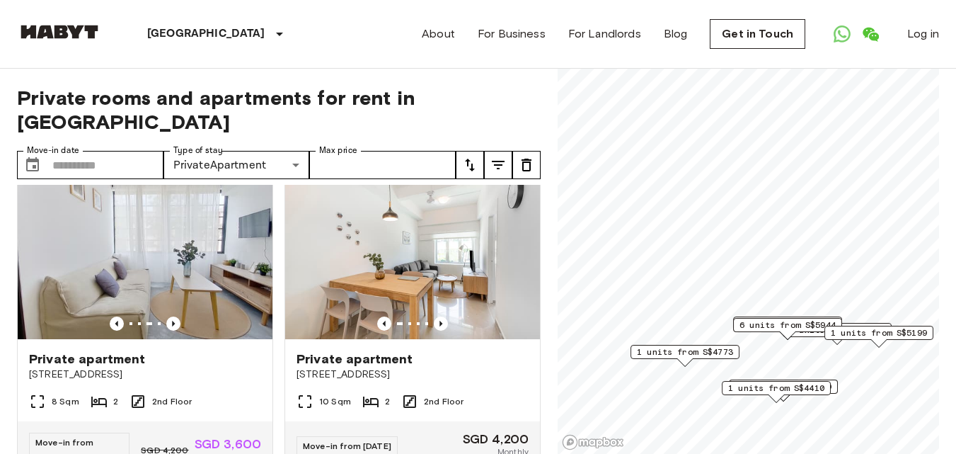
scroll to position [0, 0]
